Goal: Task Accomplishment & Management: Use online tool/utility

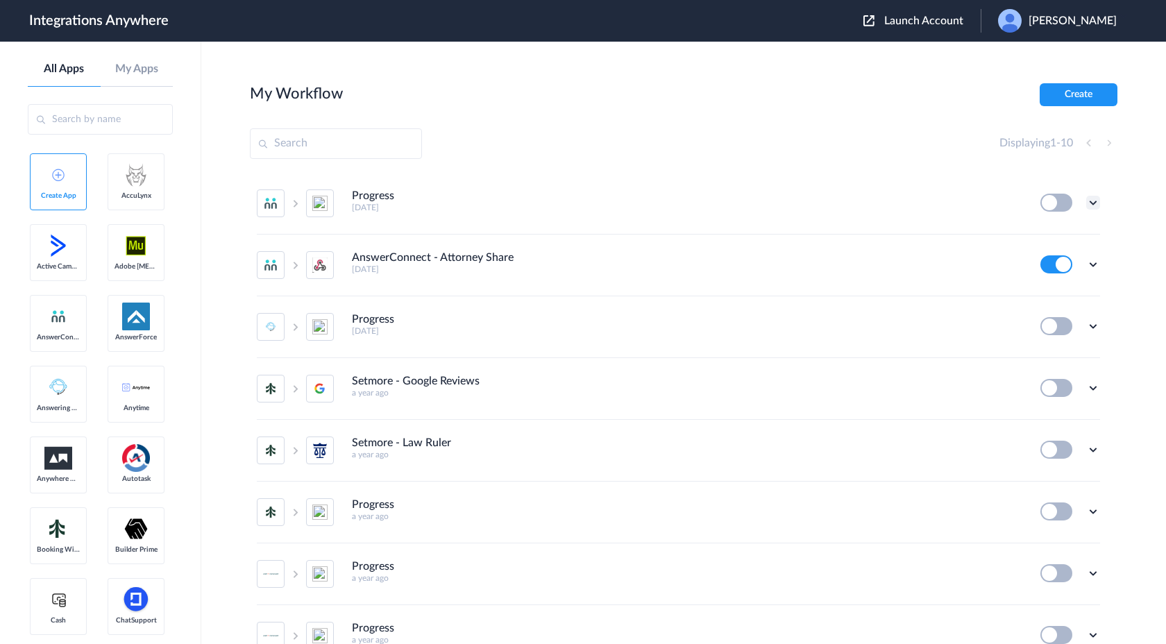
click at [1097, 203] on icon at bounding box center [1093, 203] width 14 height 14
click at [1059, 241] on li "Edit" at bounding box center [1055, 235] width 90 height 26
click at [1090, 201] on icon at bounding box center [1093, 203] width 14 height 14
click at [1055, 233] on li "Edit" at bounding box center [1055, 235] width 90 height 26
click at [105, 122] on input "text" at bounding box center [100, 119] width 145 height 31
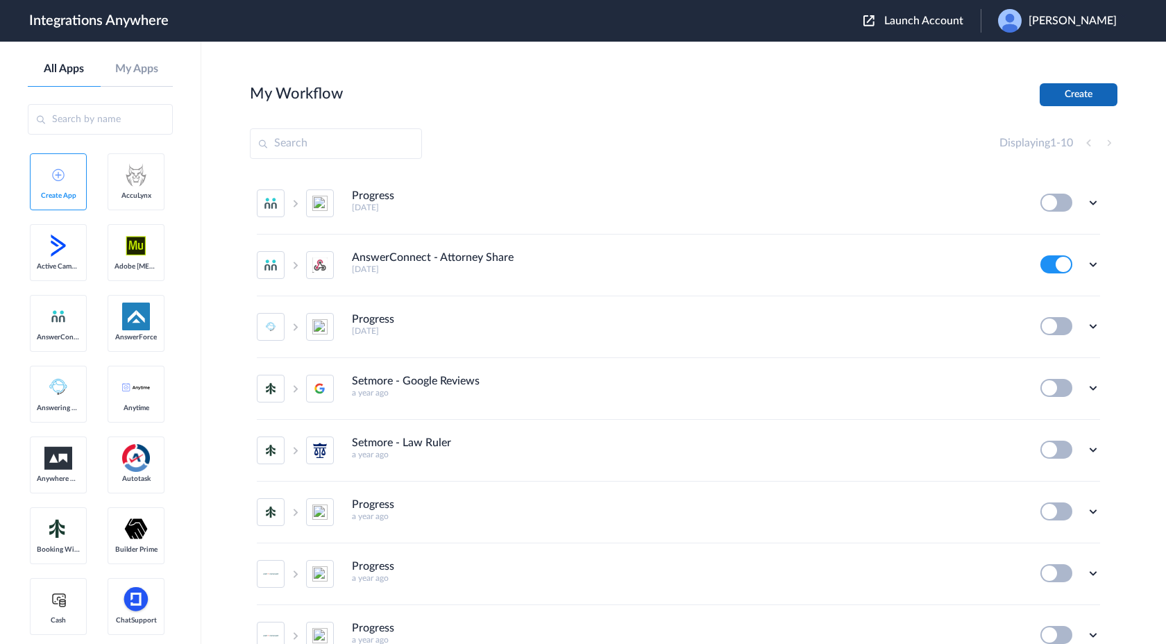
click at [1058, 92] on button "Create" at bounding box center [1079, 94] width 78 height 23
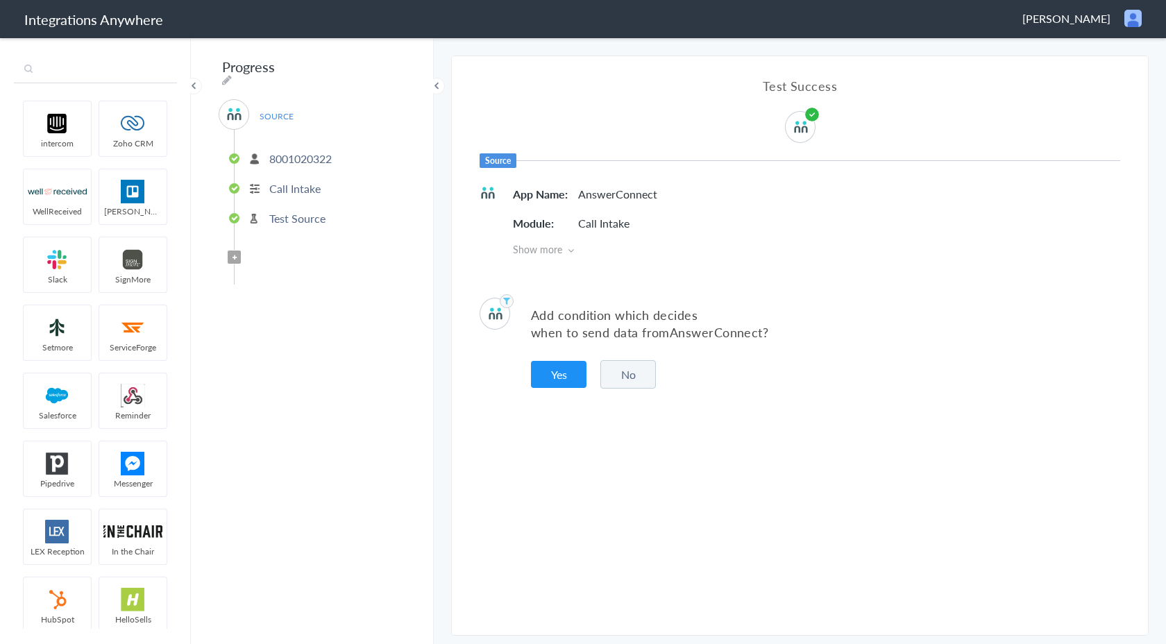
click at [117, 78] on input "text" at bounding box center [95, 70] width 163 height 26
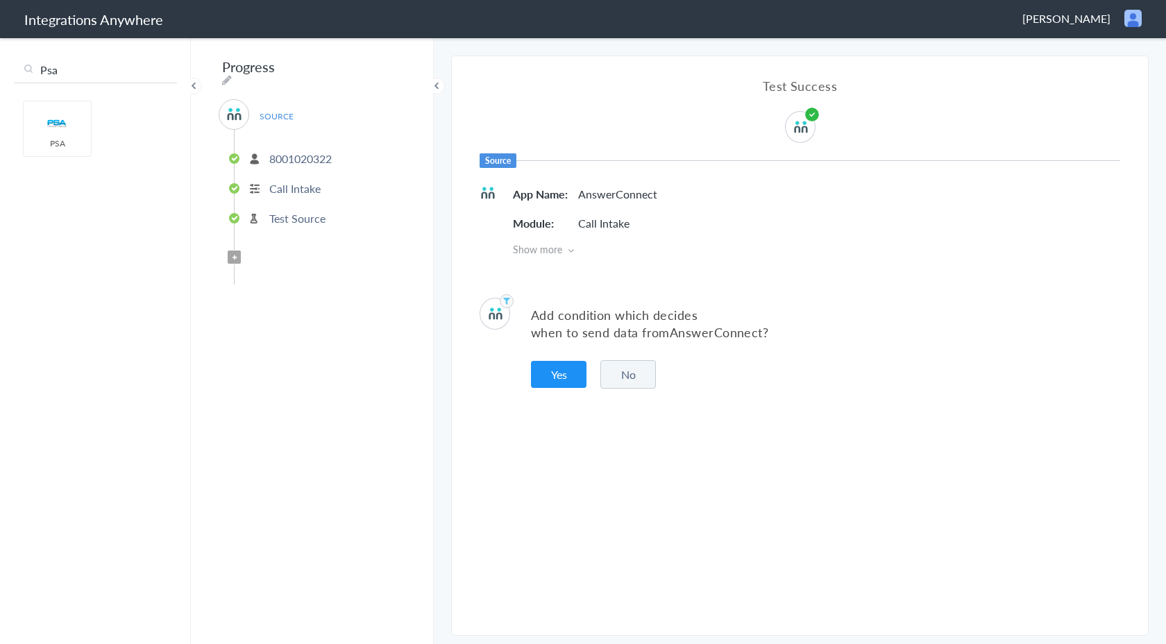
click at [73, 128] on img at bounding box center [57, 124] width 59 height 24
click at [233, 255] on icon at bounding box center [235, 258] width 4 height 6
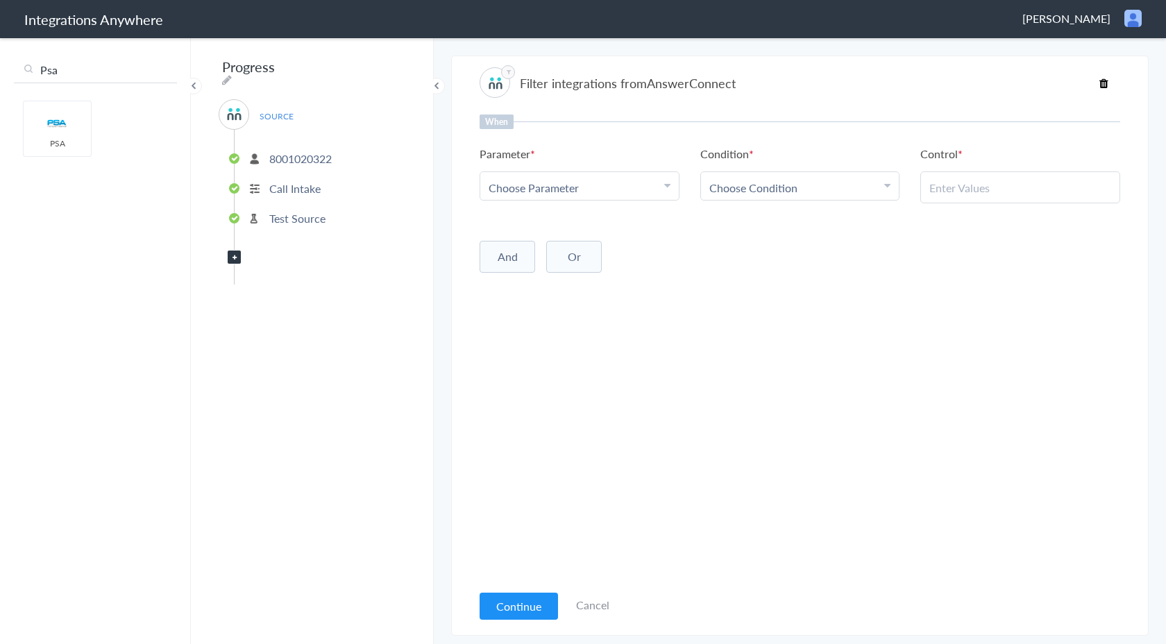
click at [101, 74] on input "Psa" at bounding box center [95, 70] width 163 height 26
type input "P"
drag, startPoint x: 57, startPoint y: 133, endPoint x: 976, endPoint y: 8, distance: 927.4
click at [71, 71] on input "zo" at bounding box center [95, 70] width 163 height 26
type input "z"
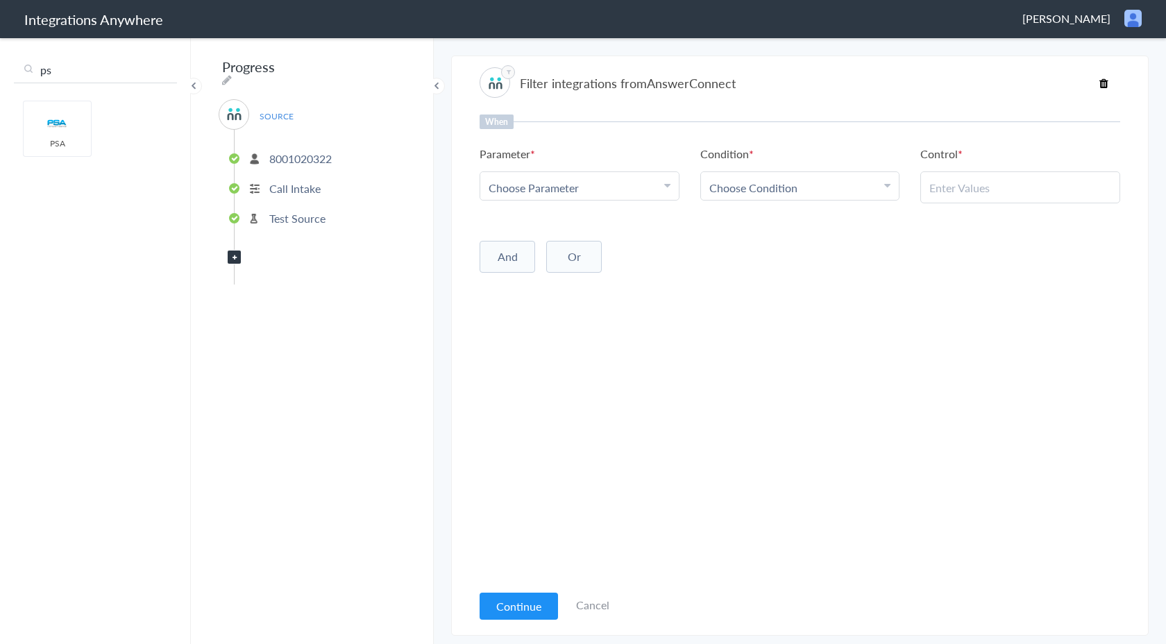
click at [81, 76] on input "ps" at bounding box center [95, 70] width 163 height 26
type input "p"
type input "z"
click at [594, 607] on link "Cancel" at bounding box center [592, 605] width 33 height 16
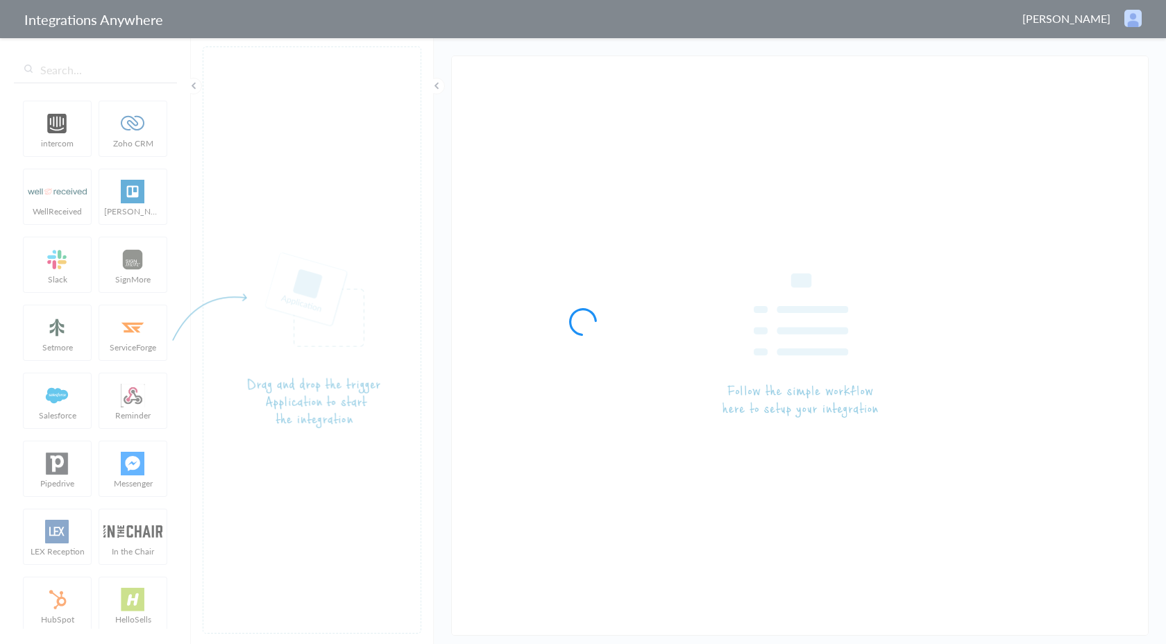
type input "AnswerConnect - Zoho CRM"
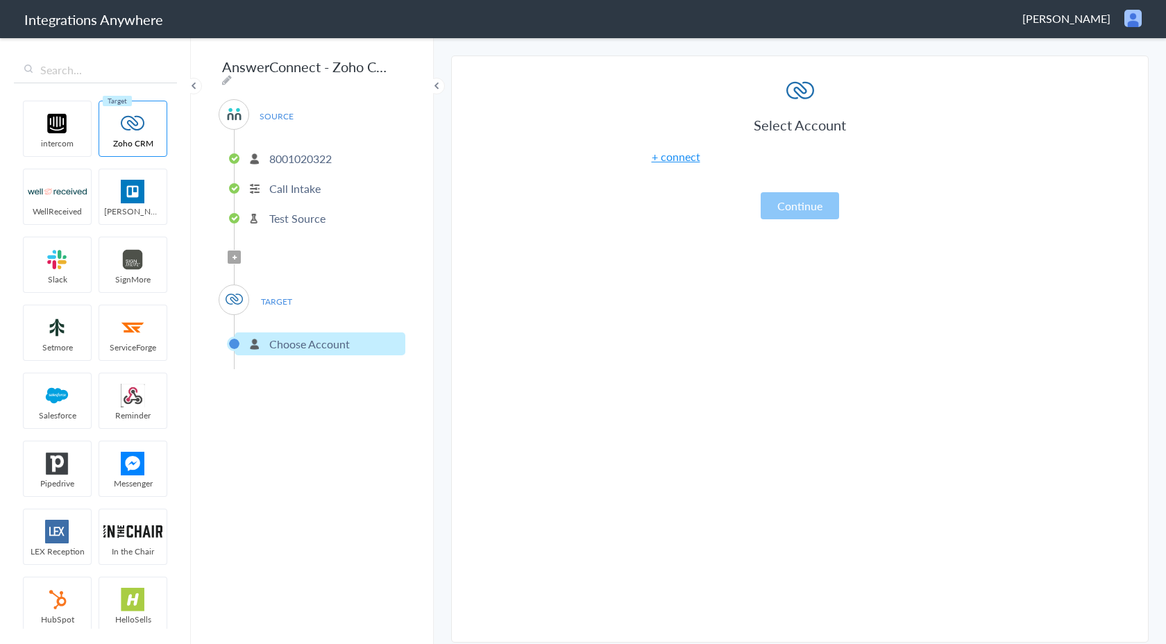
click at [239, 294] on img at bounding box center [234, 299] width 17 height 17
click at [236, 255] on icon at bounding box center [235, 258] width 4 height 6
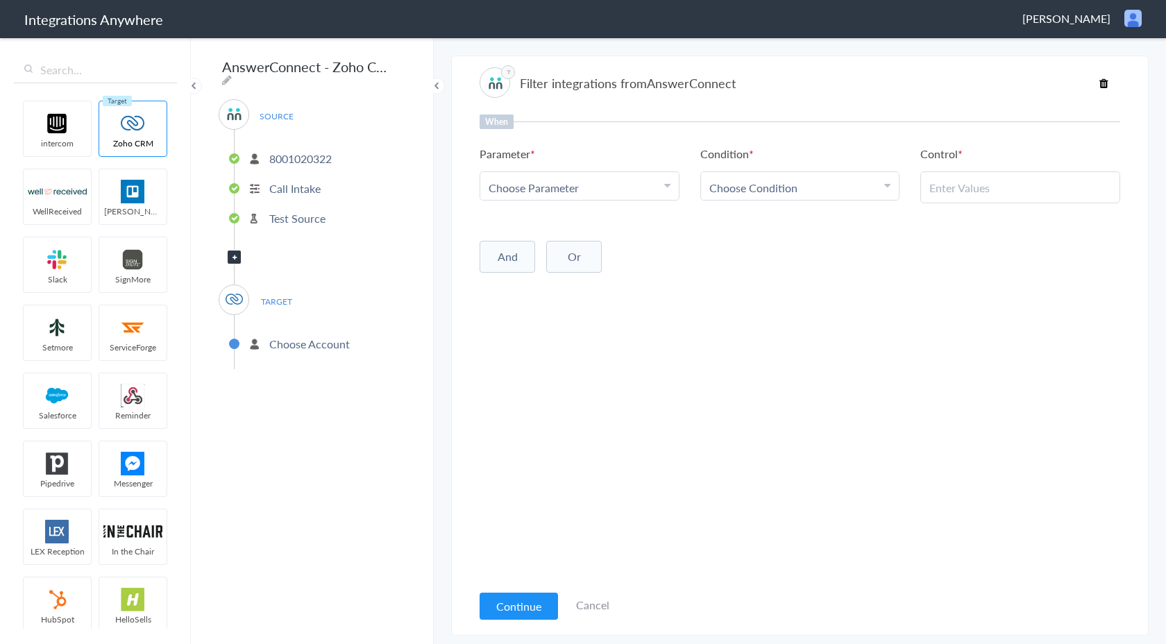
click at [586, 605] on link "Cancel" at bounding box center [592, 605] width 33 height 16
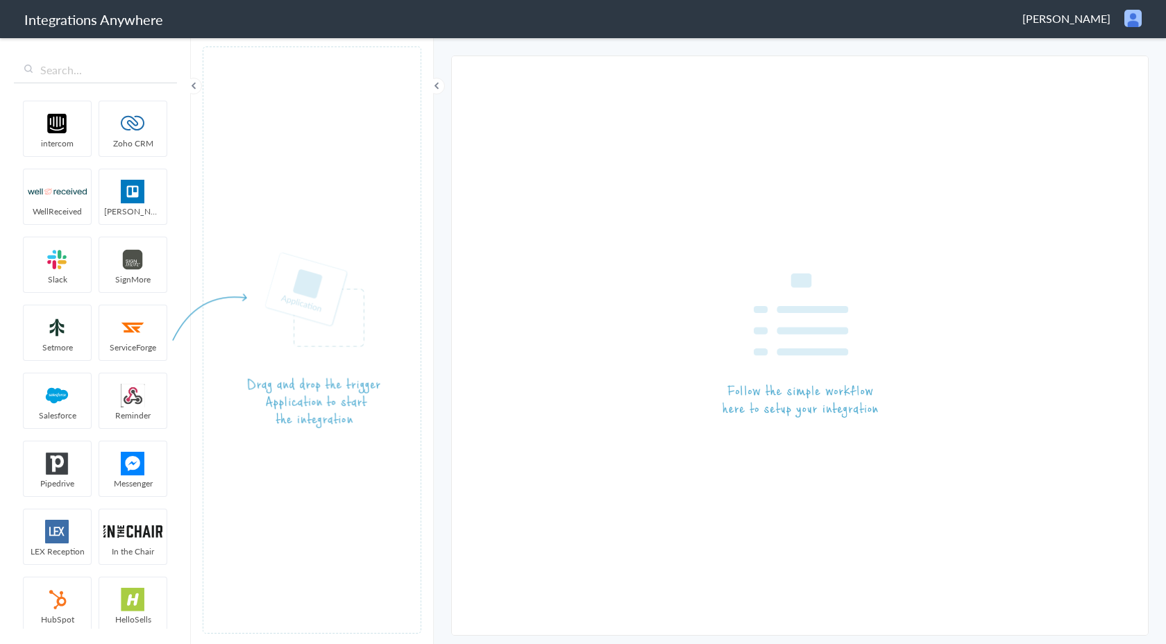
click at [105, 56] on div "intercom Zoho CRM WellReceived [PERSON_NAME] [PERSON_NAME] SignMore Setmore Ser…" at bounding box center [95, 340] width 191 height 608
click at [96, 65] on input "text" at bounding box center [95, 70] width 163 height 26
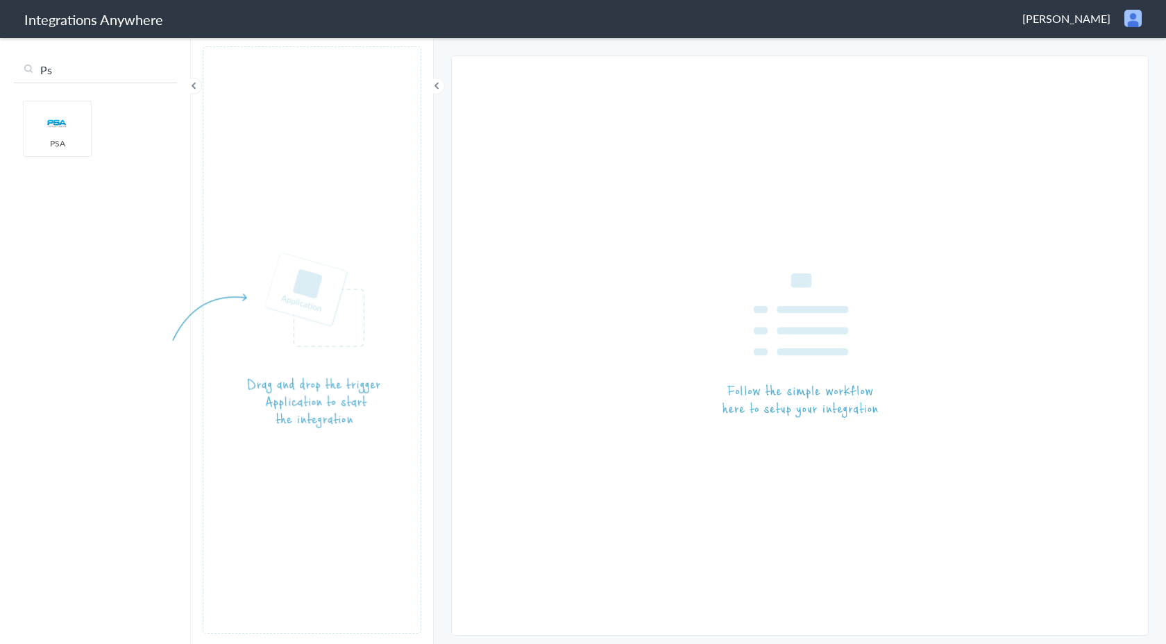
click at [90, 69] on input "Ps" at bounding box center [95, 70] width 163 height 26
type input "P"
type input "ans"
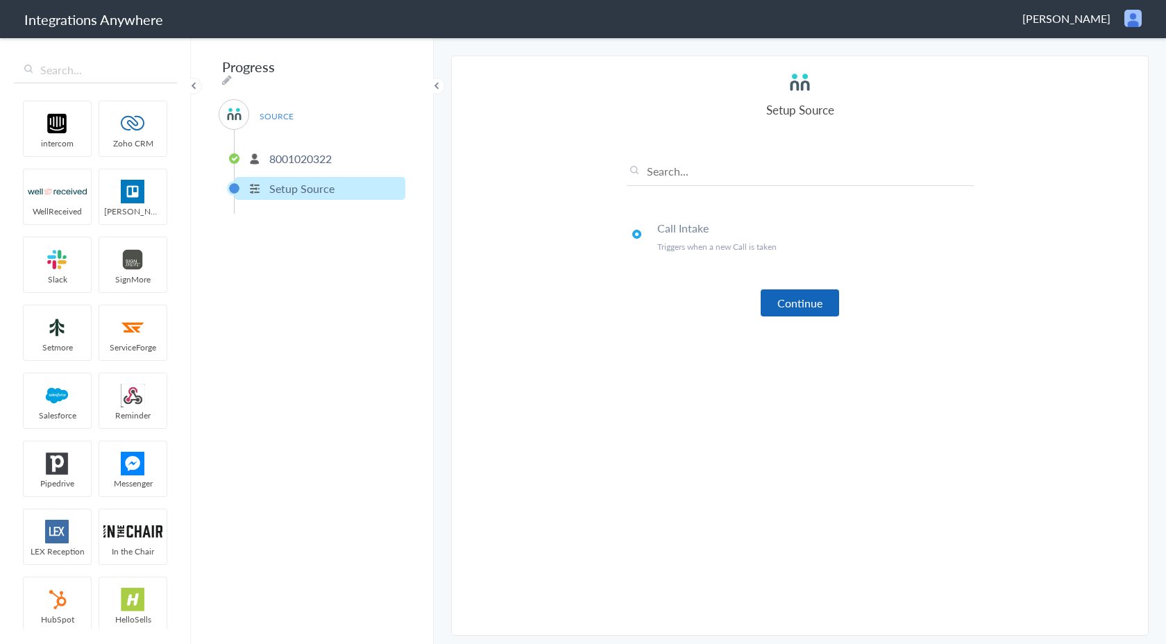
click at [777, 299] on button "Continue" at bounding box center [800, 302] width 78 height 27
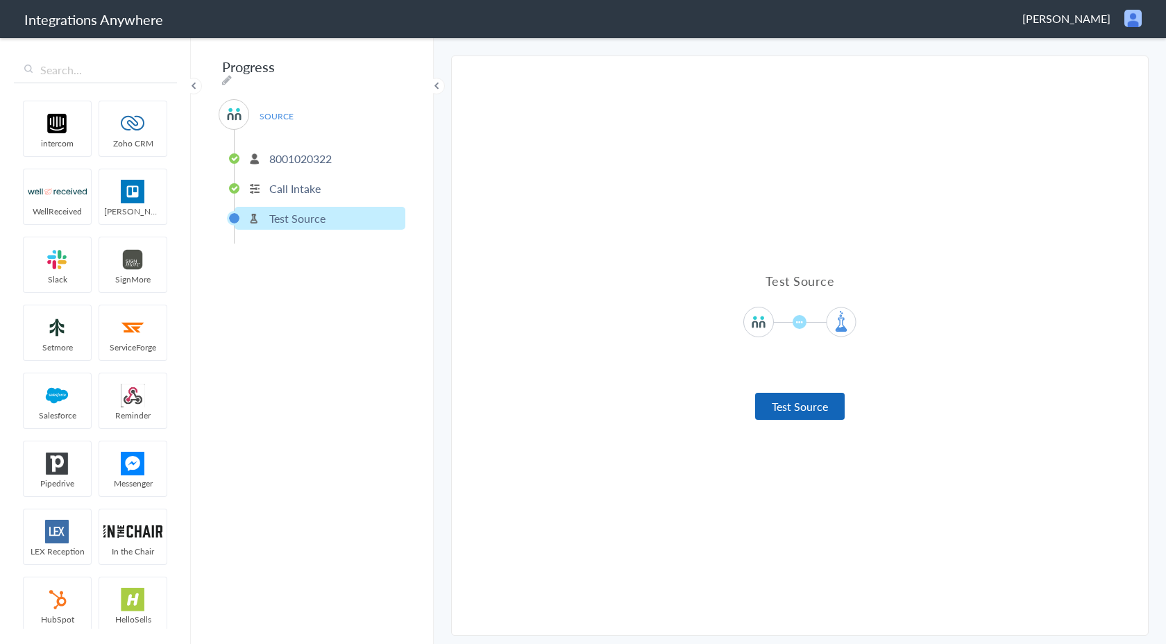
click at [805, 414] on button "Test Source" at bounding box center [800, 406] width 90 height 27
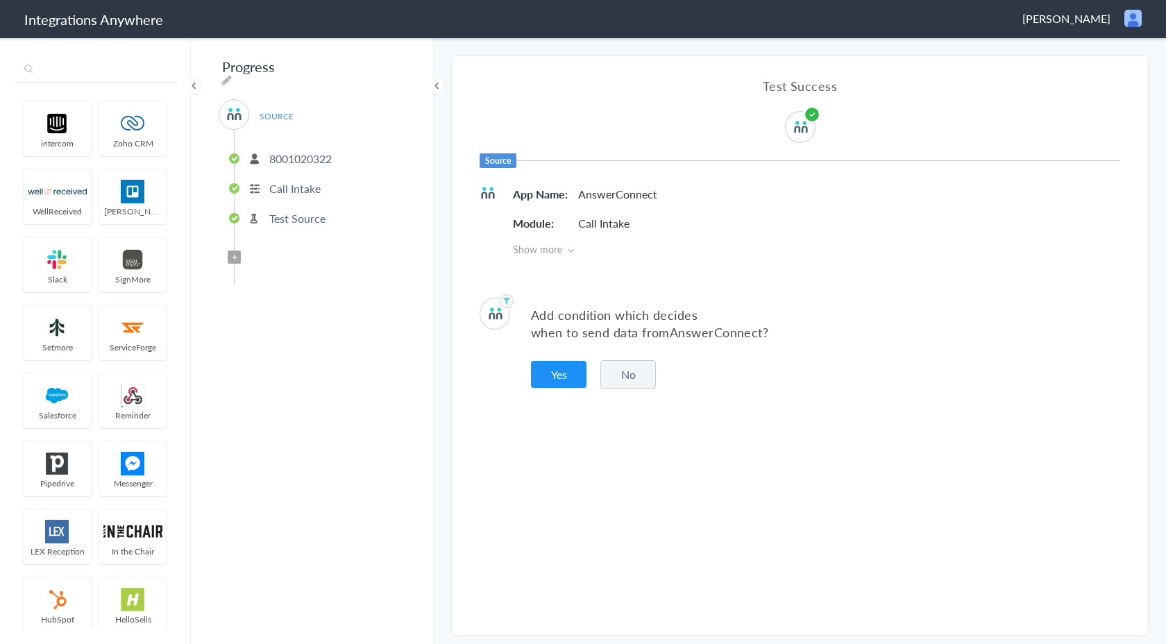
click at [127, 77] on input "text" at bounding box center [95, 70] width 163 height 26
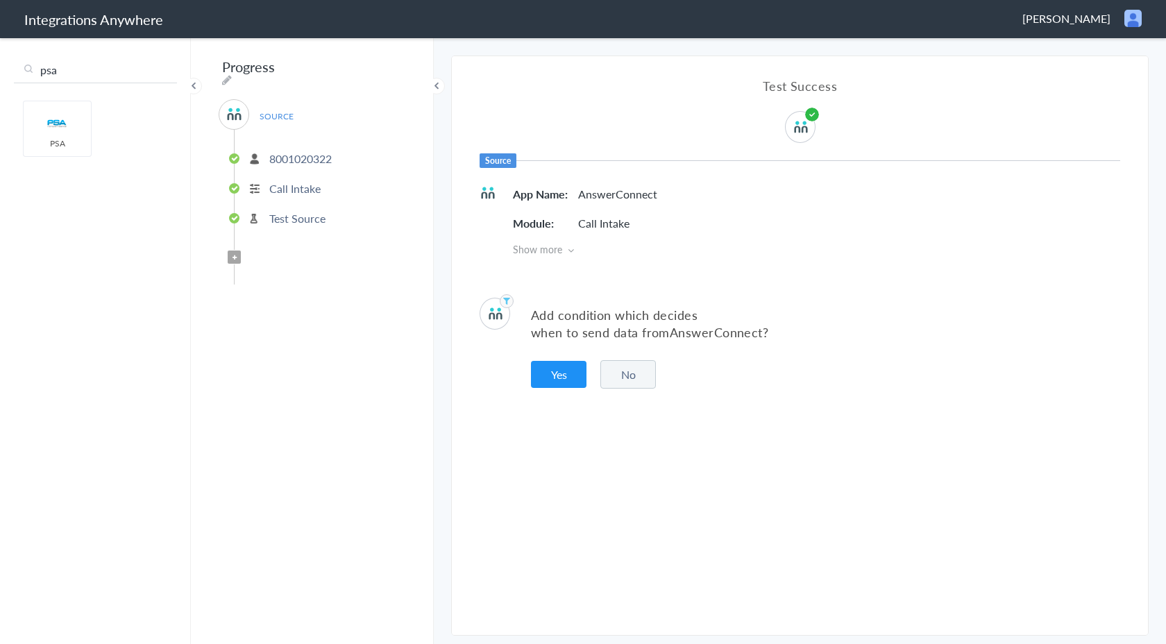
type input "psa"
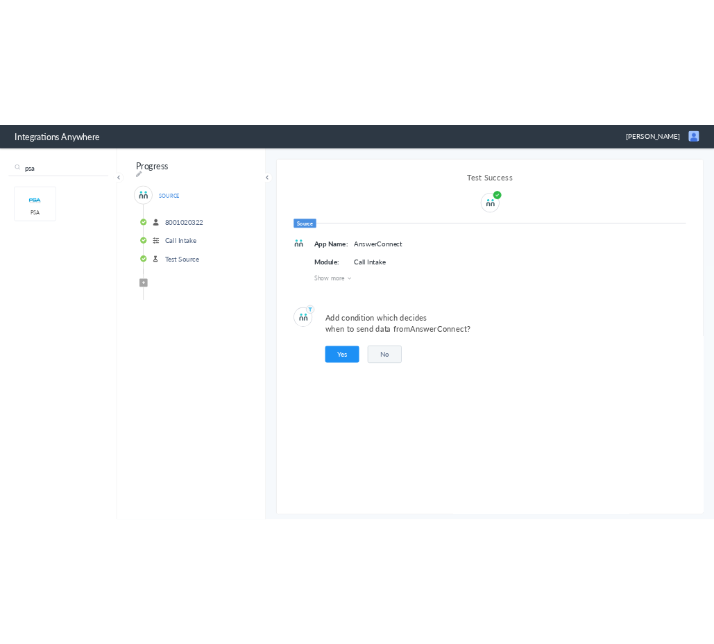
scroll to position [6, 0]
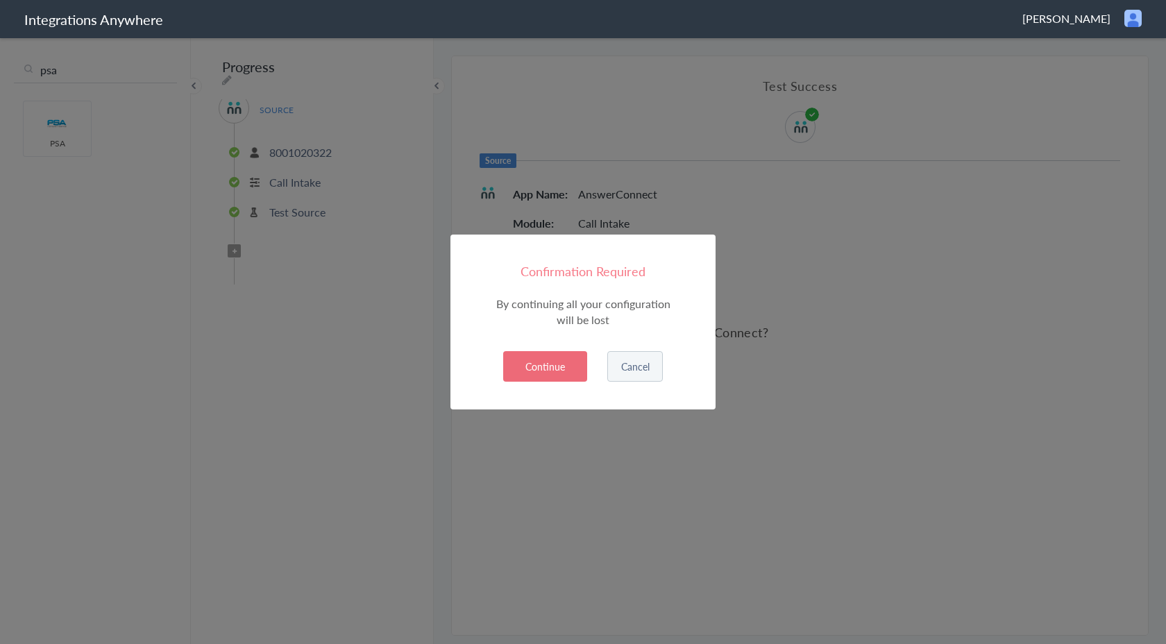
click at [637, 366] on button "Cancel" at bounding box center [635, 366] width 56 height 31
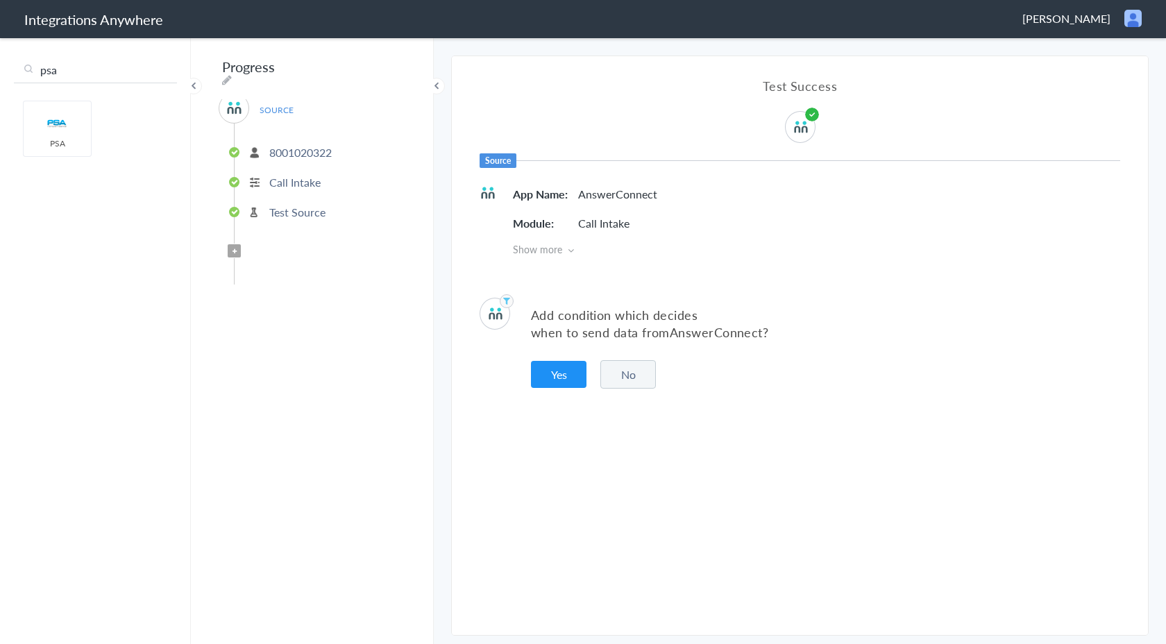
click at [621, 376] on button "No" at bounding box center [628, 374] width 56 height 28
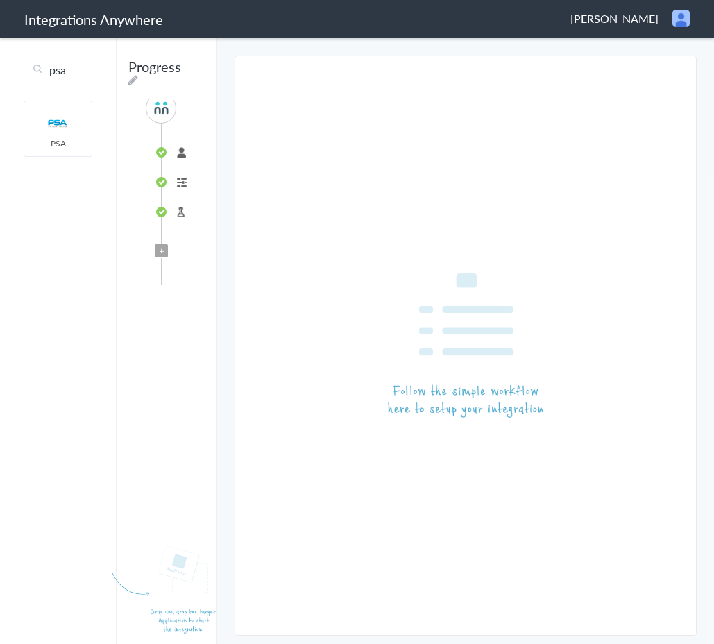
drag, startPoint x: 49, startPoint y: 136, endPoint x: 711, endPoint y: 9, distance: 674.2
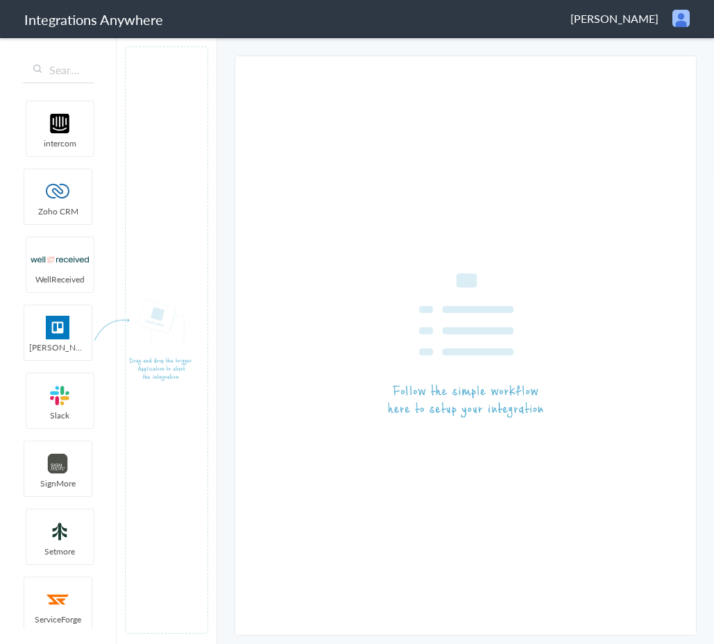
click at [643, 22] on span "[PERSON_NAME]" at bounding box center [615, 18] width 88 height 16
click at [650, 69] on li "Dashboard" at bounding box center [652, 71] width 96 height 21
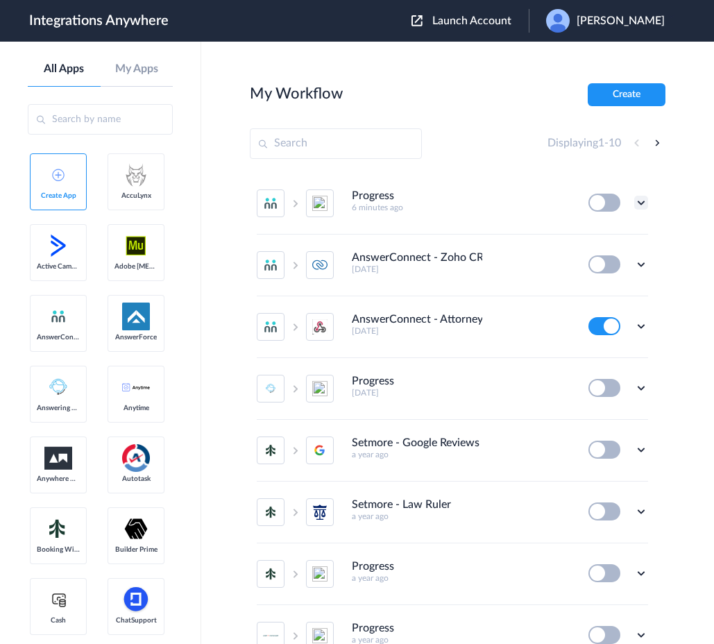
click at [635, 202] on icon at bounding box center [641, 203] width 14 height 14
click at [614, 239] on li "Edit" at bounding box center [603, 235] width 90 height 26
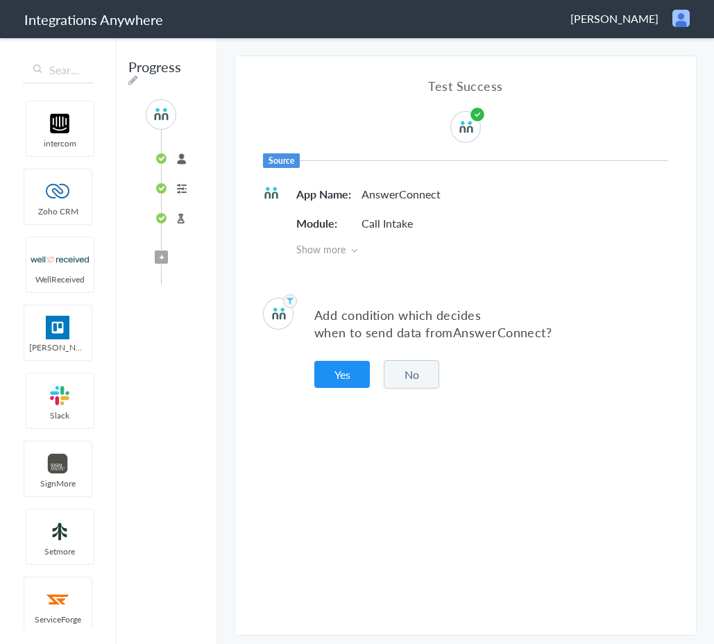
click at [408, 375] on button "No" at bounding box center [412, 374] width 56 height 28
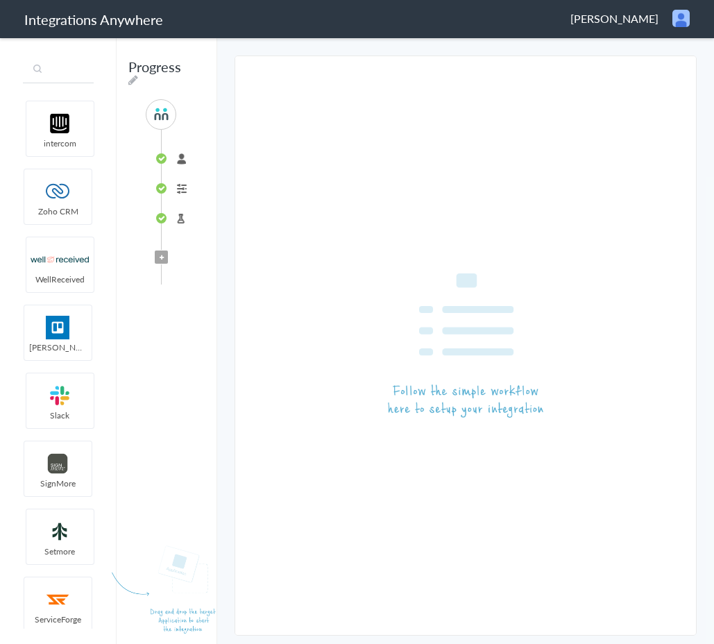
click at [64, 75] on input "text" at bounding box center [58, 70] width 71 height 26
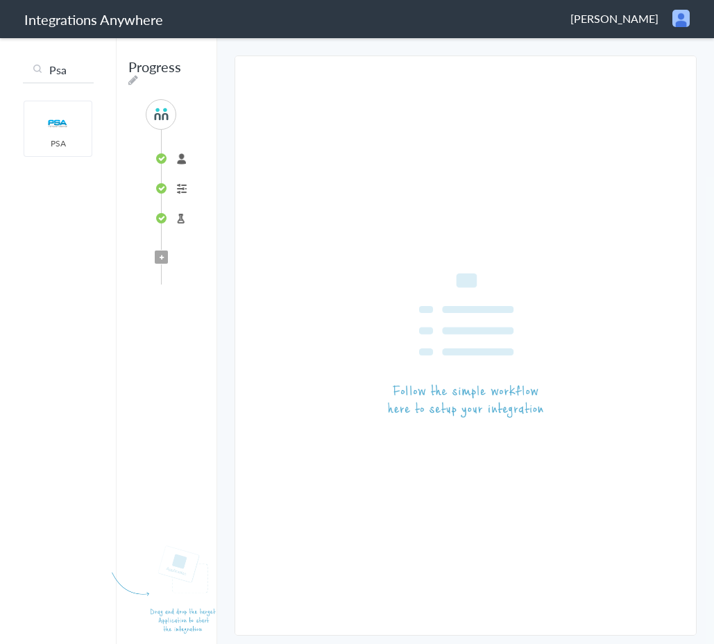
click at [76, 78] on input "Psa" at bounding box center [58, 70] width 71 height 26
type input "P"
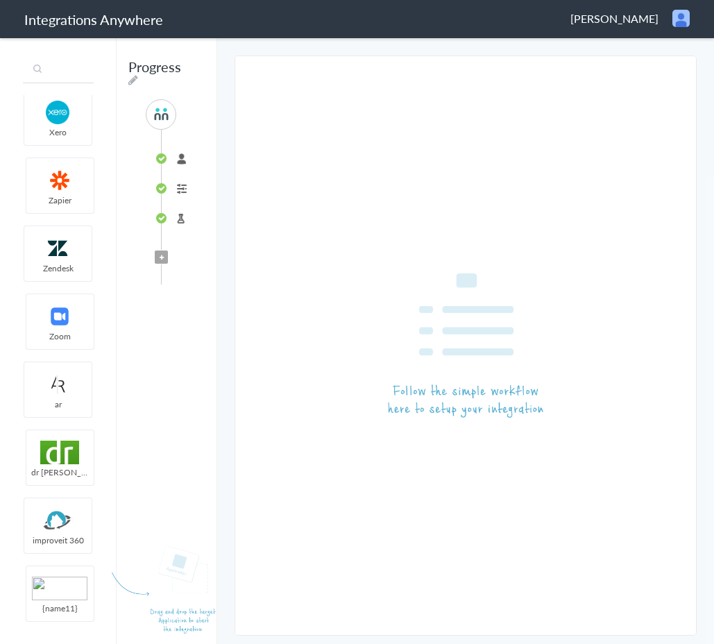
scroll to position [7294, 0]
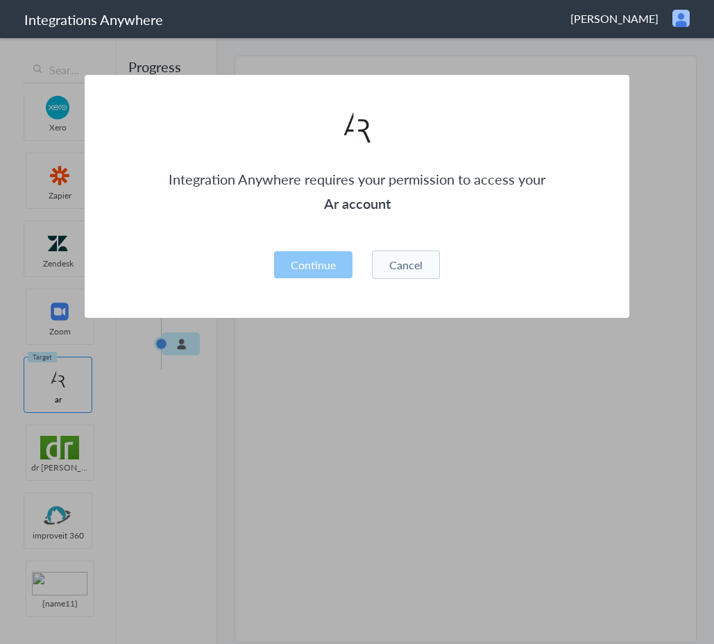
click at [401, 262] on button "Cancel" at bounding box center [406, 265] width 68 height 28
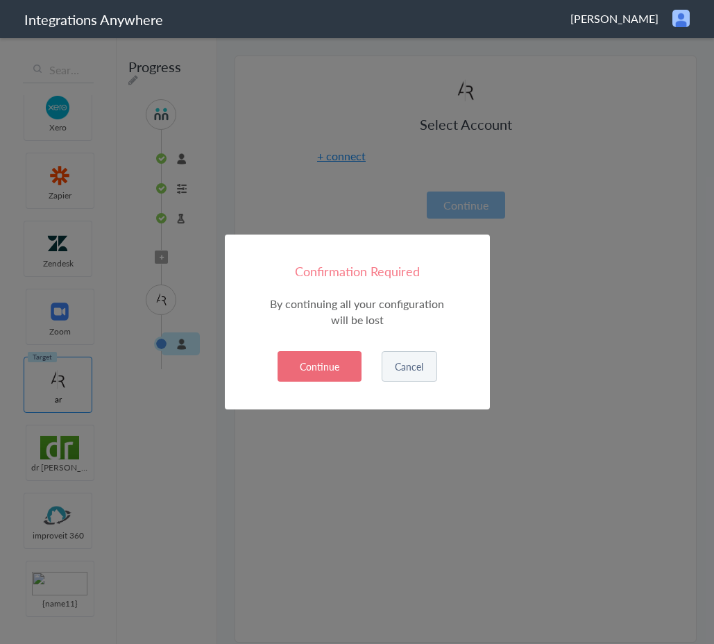
click at [347, 364] on button "Continue" at bounding box center [320, 366] width 84 height 31
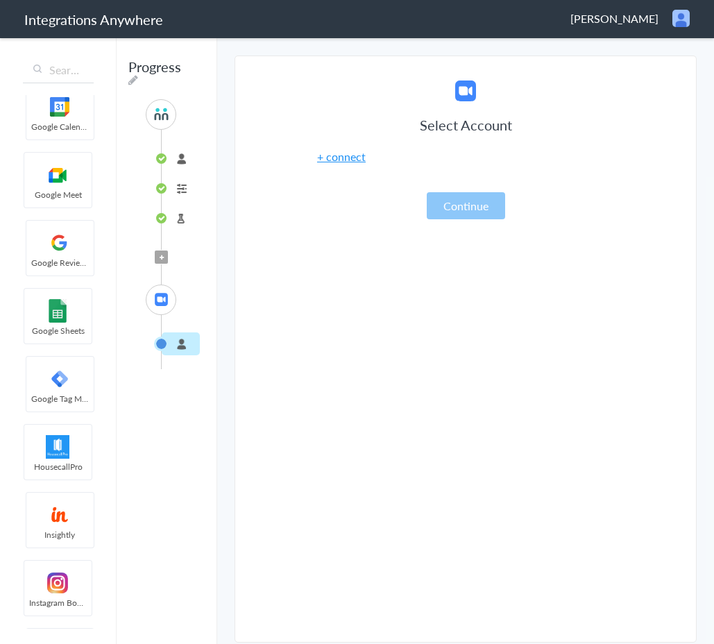
scroll to position [3061, 0]
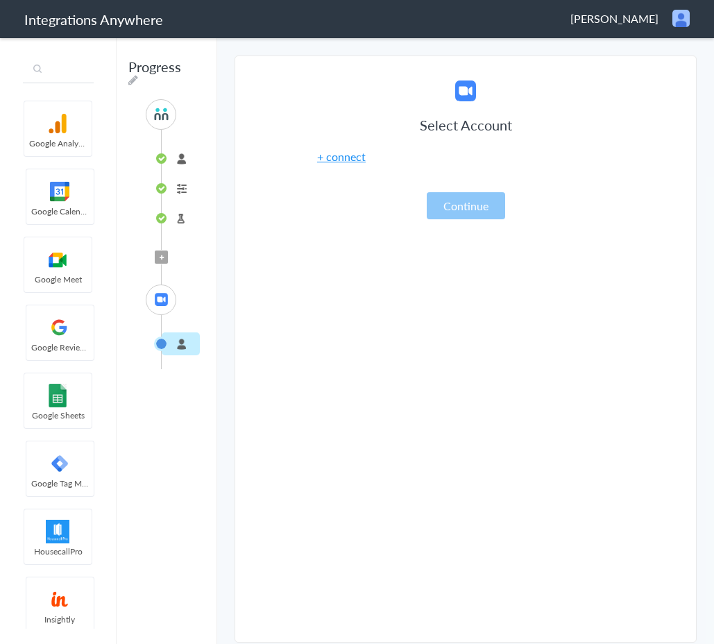
click at [69, 69] on input "text" at bounding box center [58, 70] width 71 height 26
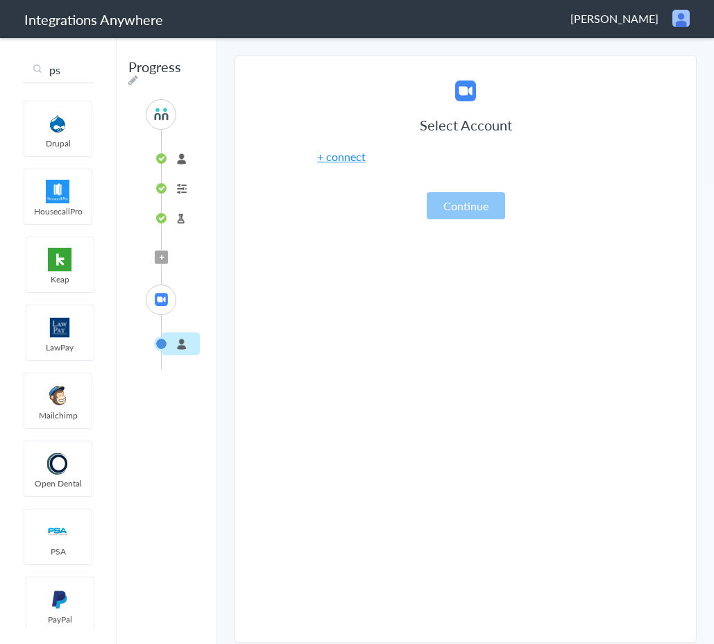
scroll to position [0, 0]
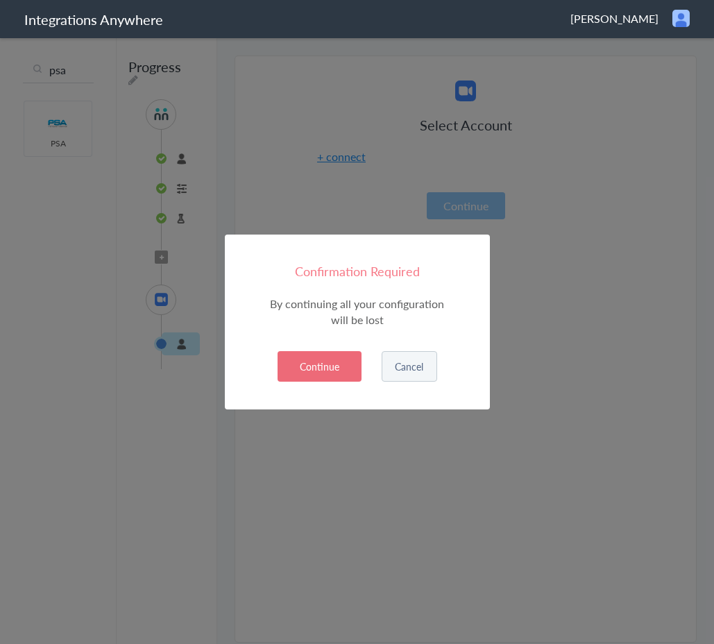
click at [323, 362] on button "Continue" at bounding box center [320, 366] width 84 height 31
click at [332, 364] on button "Continue" at bounding box center [320, 366] width 84 height 31
click at [310, 369] on button "Continue" at bounding box center [320, 366] width 84 height 31
click at [325, 358] on button "Continue" at bounding box center [320, 366] width 84 height 31
click at [323, 366] on button "Continue" at bounding box center [320, 366] width 84 height 31
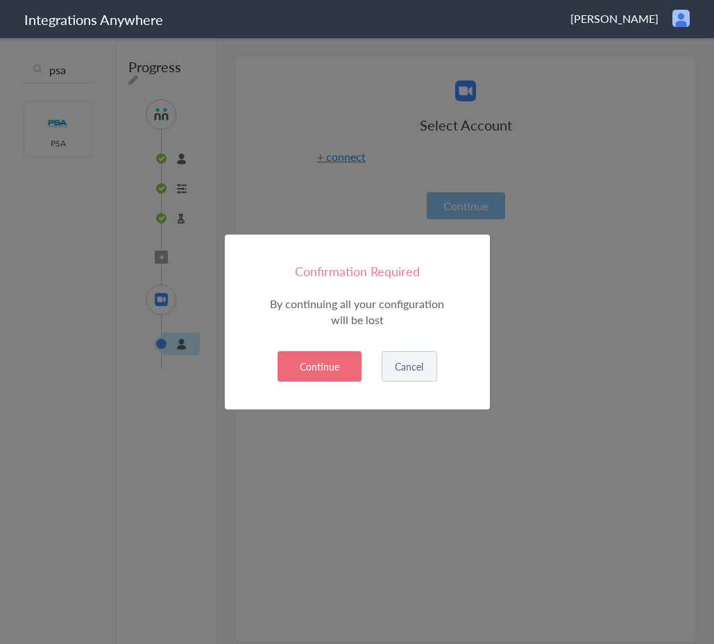
click at [306, 372] on button "Continue" at bounding box center [320, 366] width 84 height 31
click at [350, 372] on button "Continue" at bounding box center [320, 366] width 84 height 31
click at [323, 375] on button "Continue" at bounding box center [320, 366] width 84 height 31
click at [289, 369] on button "Continue" at bounding box center [320, 366] width 84 height 31
click at [325, 369] on button "Continue" at bounding box center [320, 366] width 84 height 31
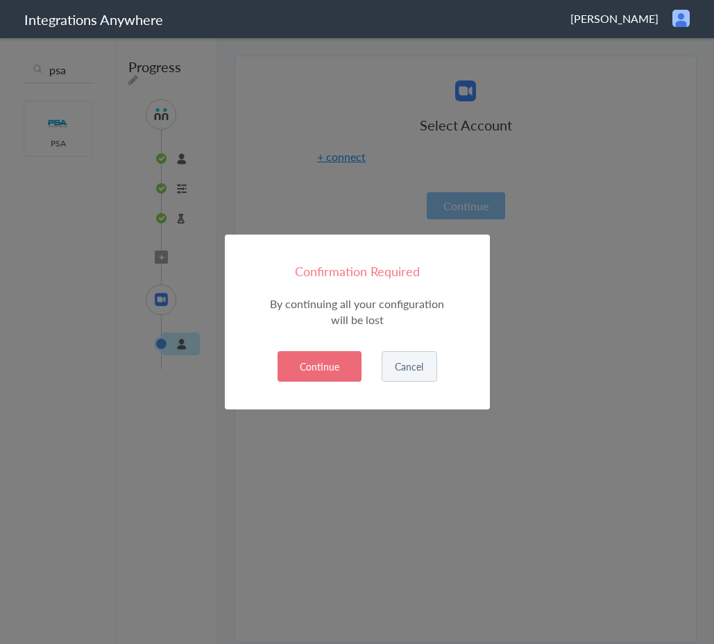
click at [292, 370] on button "Continue" at bounding box center [320, 366] width 84 height 31
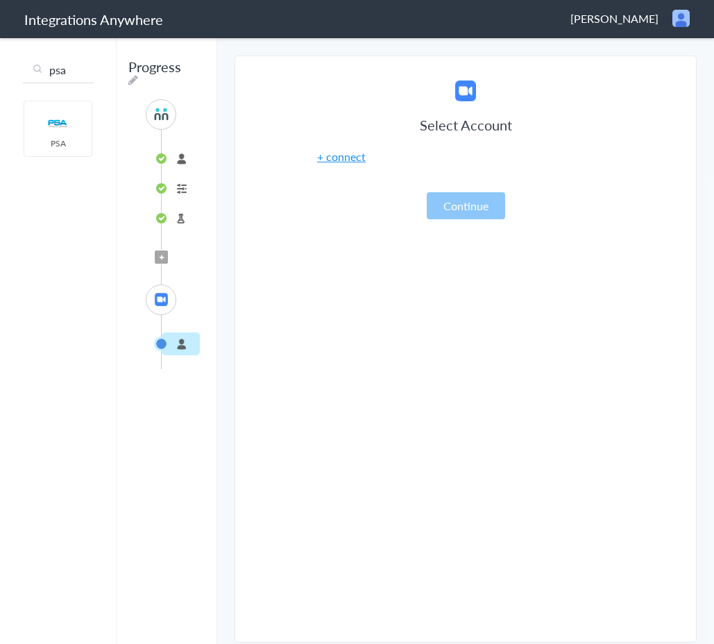
click at [73, 74] on input "psa" at bounding box center [58, 70] width 71 height 26
type input "p"
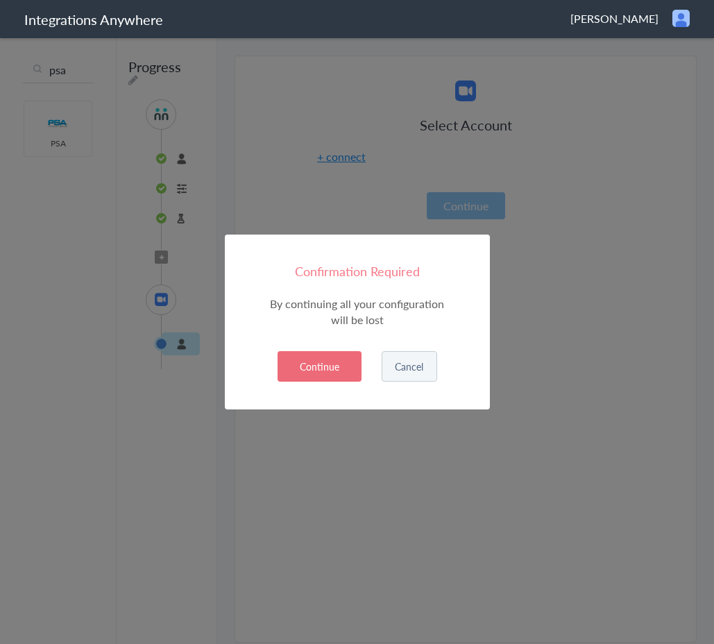
click at [330, 362] on button "Continue" at bounding box center [320, 366] width 84 height 31
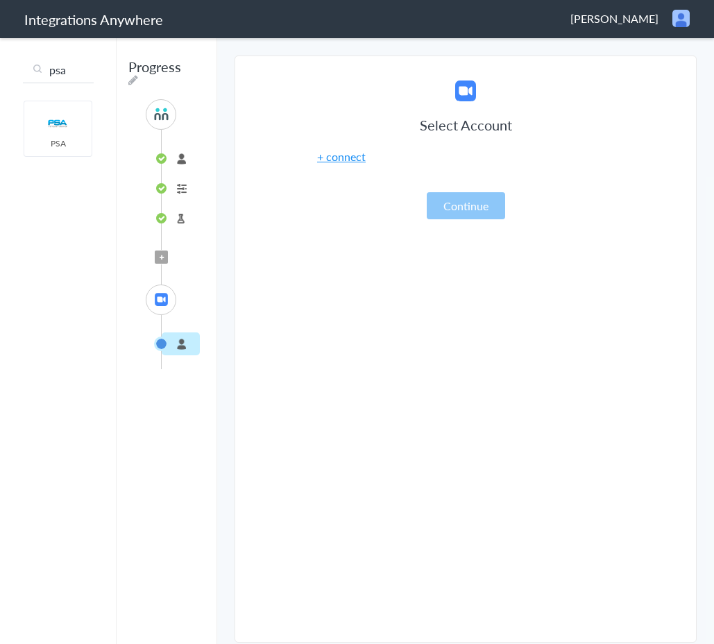
click at [61, 129] on img at bounding box center [57, 124] width 59 height 24
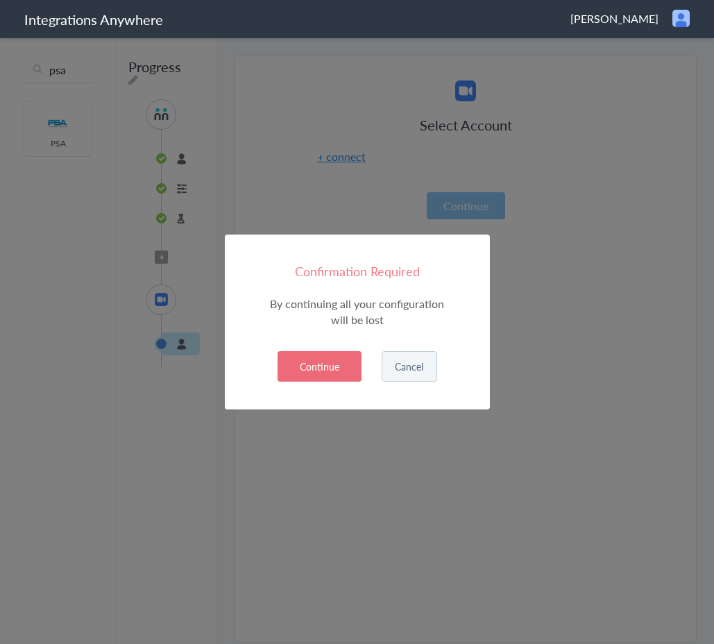
click at [296, 362] on button "Continue" at bounding box center [320, 366] width 84 height 31
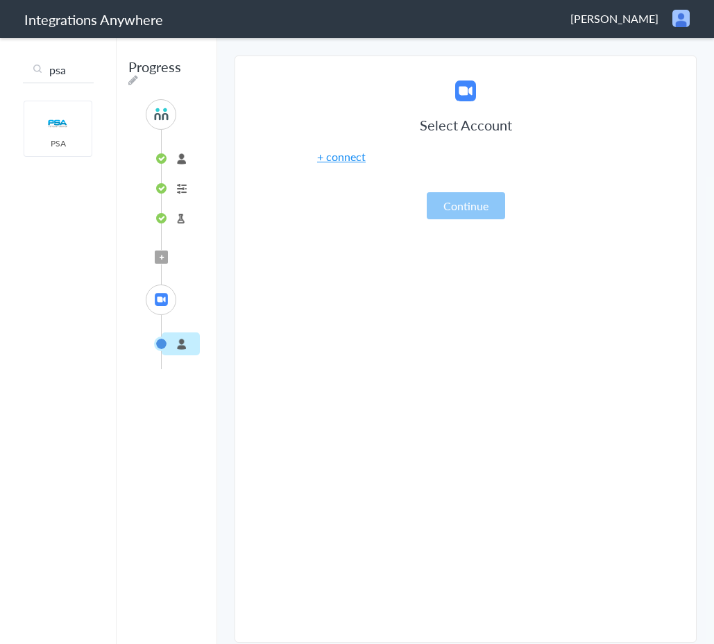
drag, startPoint x: 62, startPoint y: 135, endPoint x: 151, endPoint y: 141, distance: 88.3
click at [153, 141] on div "SOURCE 8001020322 Call Intake Test Source" at bounding box center [167, 171] width 42 height 144
drag, startPoint x: 51, startPoint y: 146, endPoint x: 138, endPoint y: 369, distance: 239.3
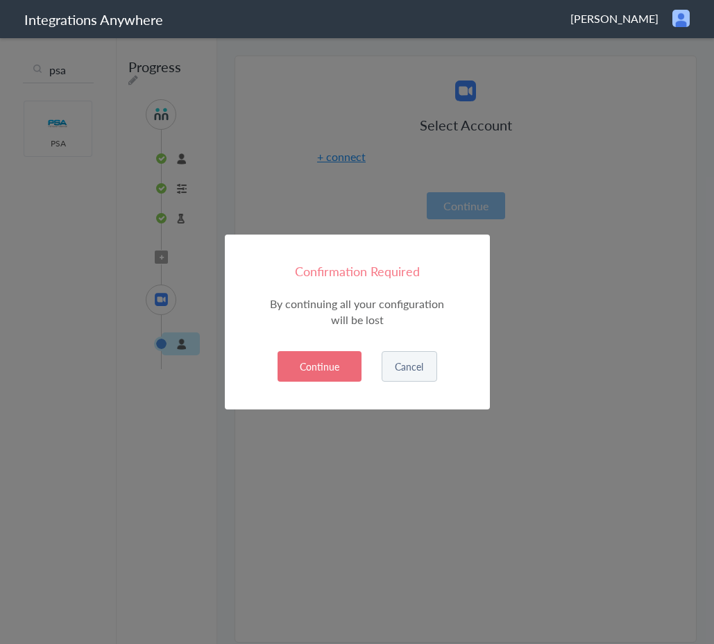
click at [292, 360] on button "Continue" at bounding box center [320, 366] width 84 height 31
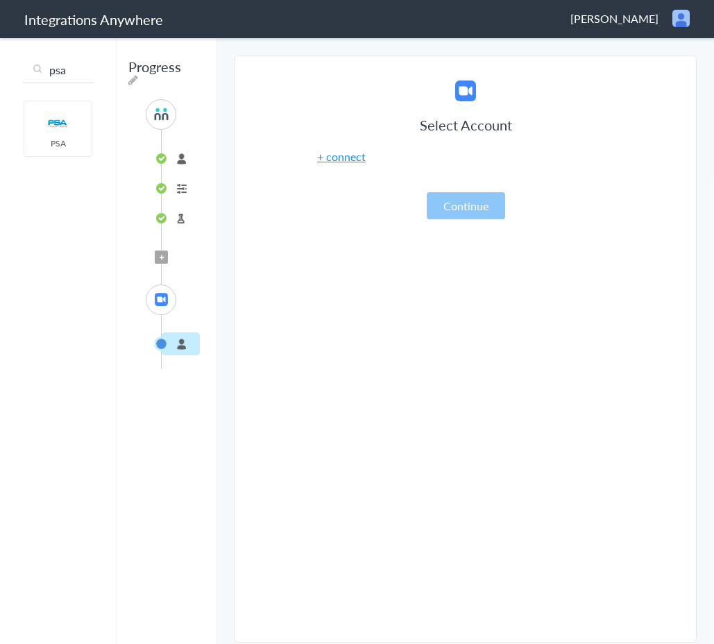
click at [75, 70] on input "psa" at bounding box center [58, 70] width 71 height 26
type input "p"
type input "serviceT"
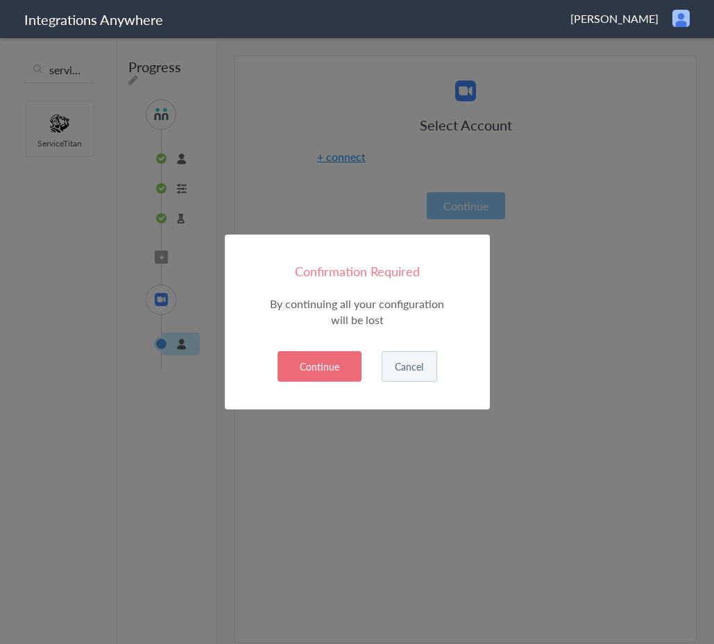
click at [312, 366] on button "Continue" at bounding box center [320, 366] width 84 height 31
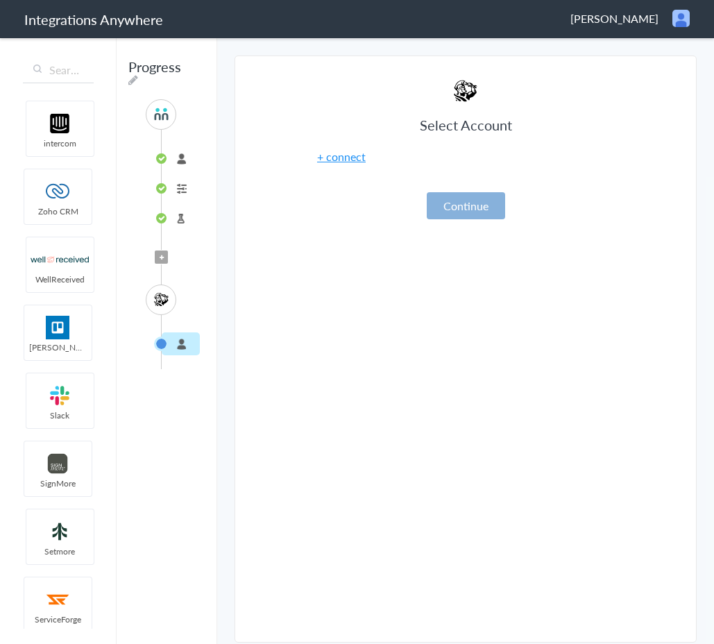
click at [456, 202] on button "Continue" at bounding box center [466, 205] width 78 height 27
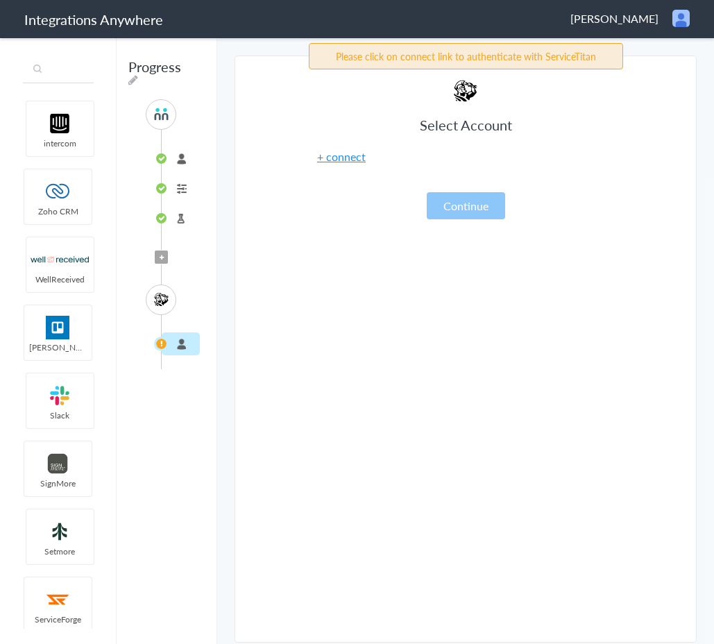
click at [56, 72] on input "text" at bounding box center [58, 70] width 71 height 26
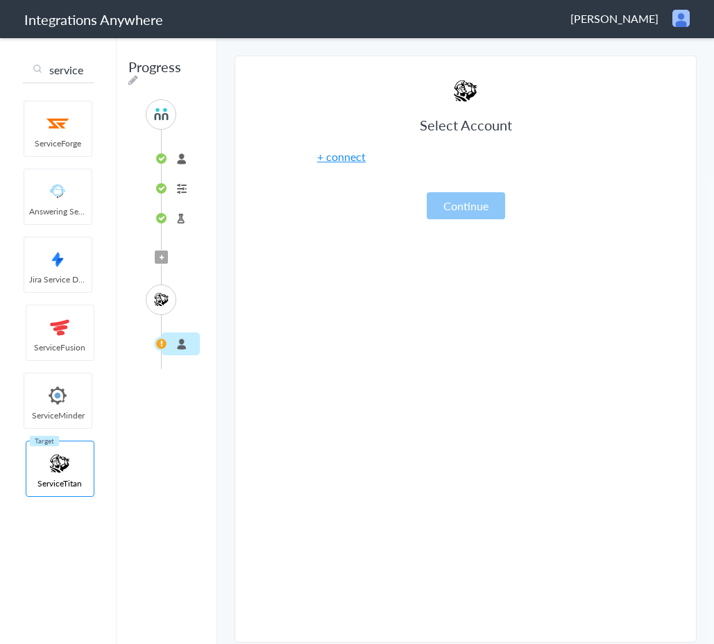
type input "service"
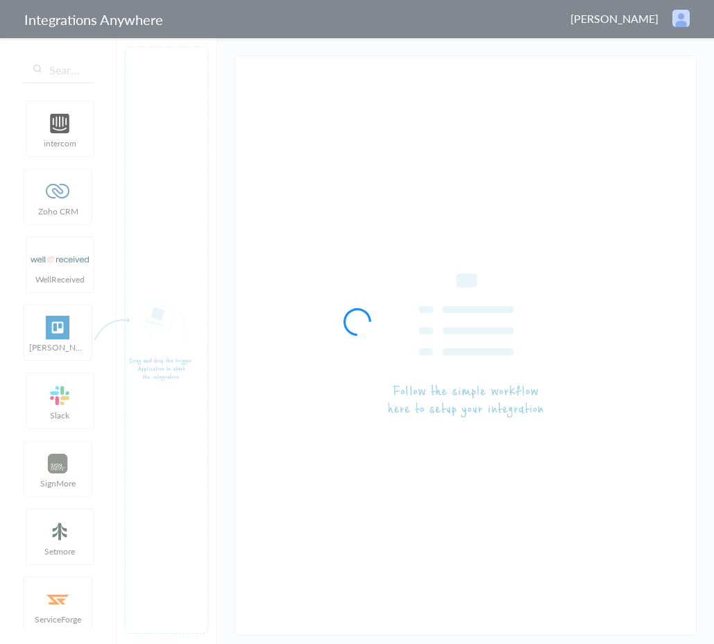
type input "AnswerConnect - ServiceTitan"
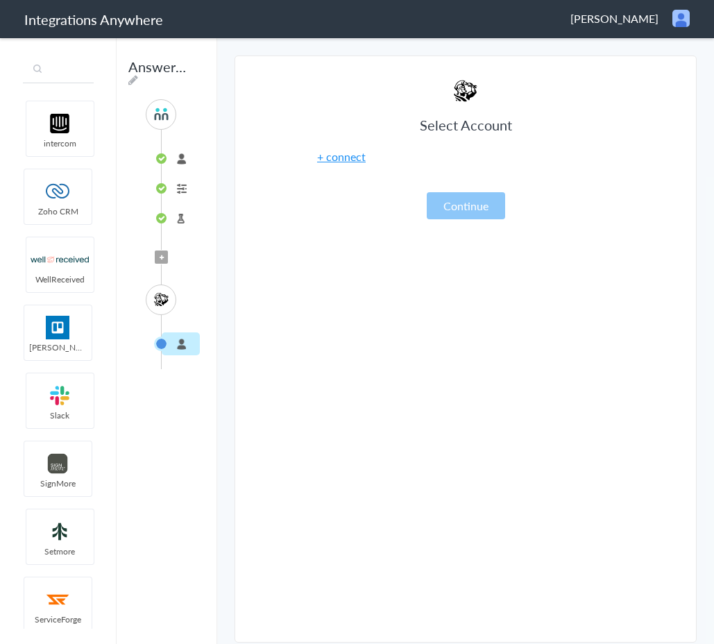
click at [65, 69] on input "text" at bounding box center [58, 70] width 71 height 26
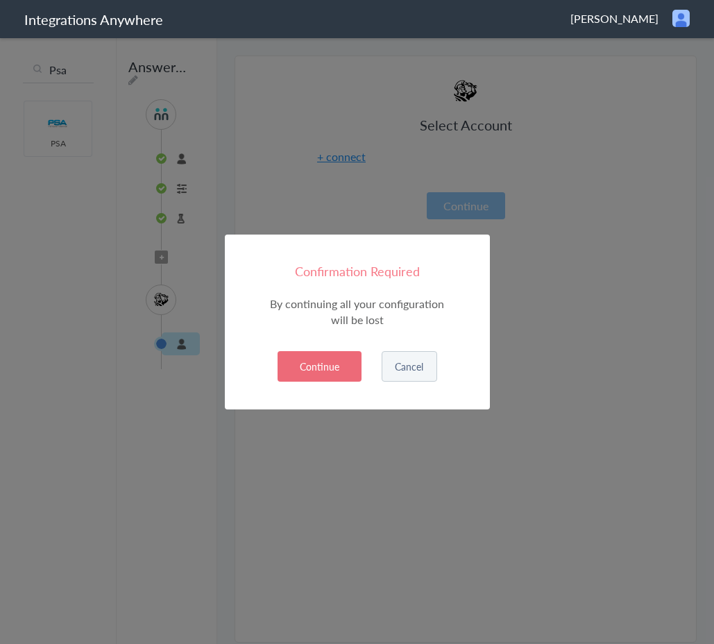
click at [330, 375] on button "Continue" at bounding box center [320, 366] width 84 height 31
click at [333, 363] on button "Continue" at bounding box center [320, 366] width 84 height 31
click at [298, 367] on button "Continue" at bounding box center [320, 366] width 84 height 31
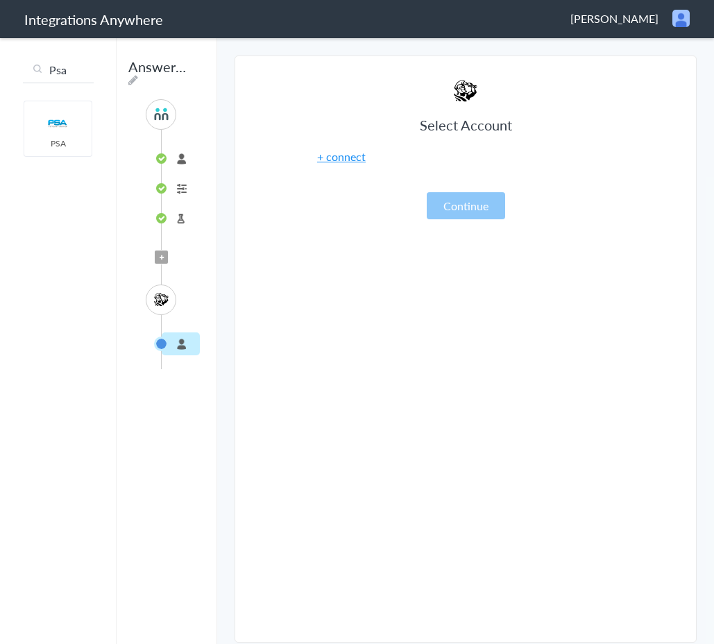
click at [89, 69] on input "Psa" at bounding box center [58, 70] width 71 height 26
type input "P"
type input "j"
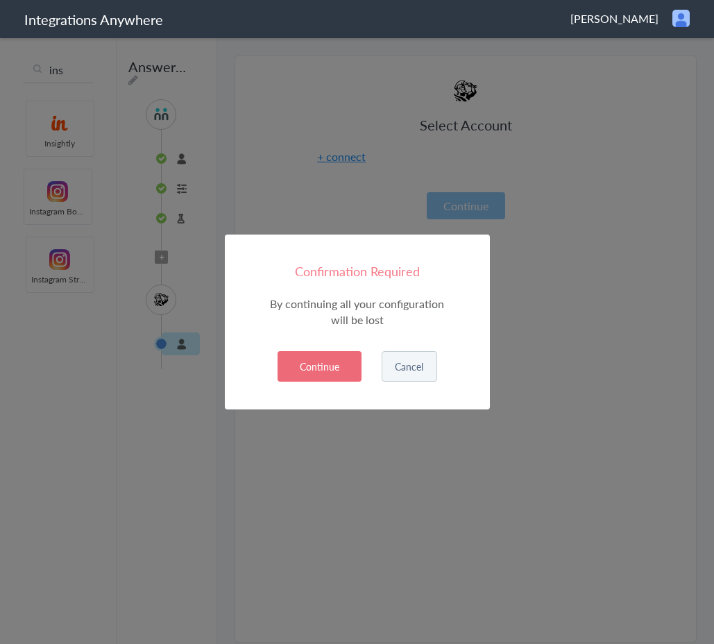
click at [335, 389] on div "Confirmation Required By continuing all your configuration will be lost Product…" at bounding box center [357, 322] width 265 height 175
click at [335, 374] on button "Continue" at bounding box center [320, 366] width 84 height 31
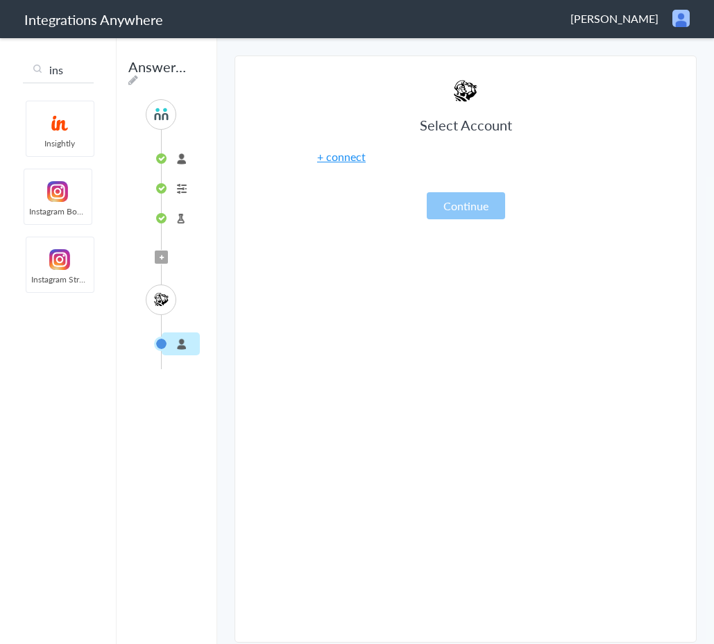
click at [71, 72] on input "ins" at bounding box center [58, 70] width 71 height 26
type input "i"
type input "face"
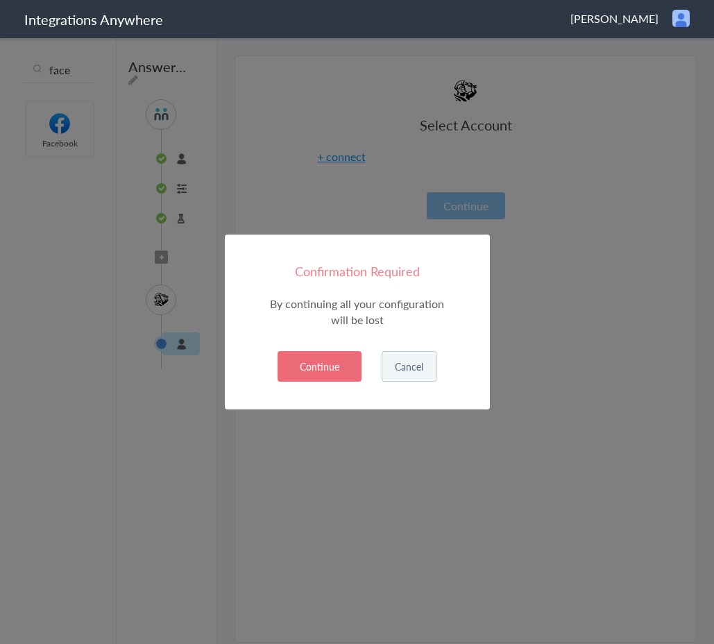
click at [315, 369] on button "Continue" at bounding box center [320, 366] width 84 height 31
